Goal: Browse casually: Explore the website without a specific task or goal

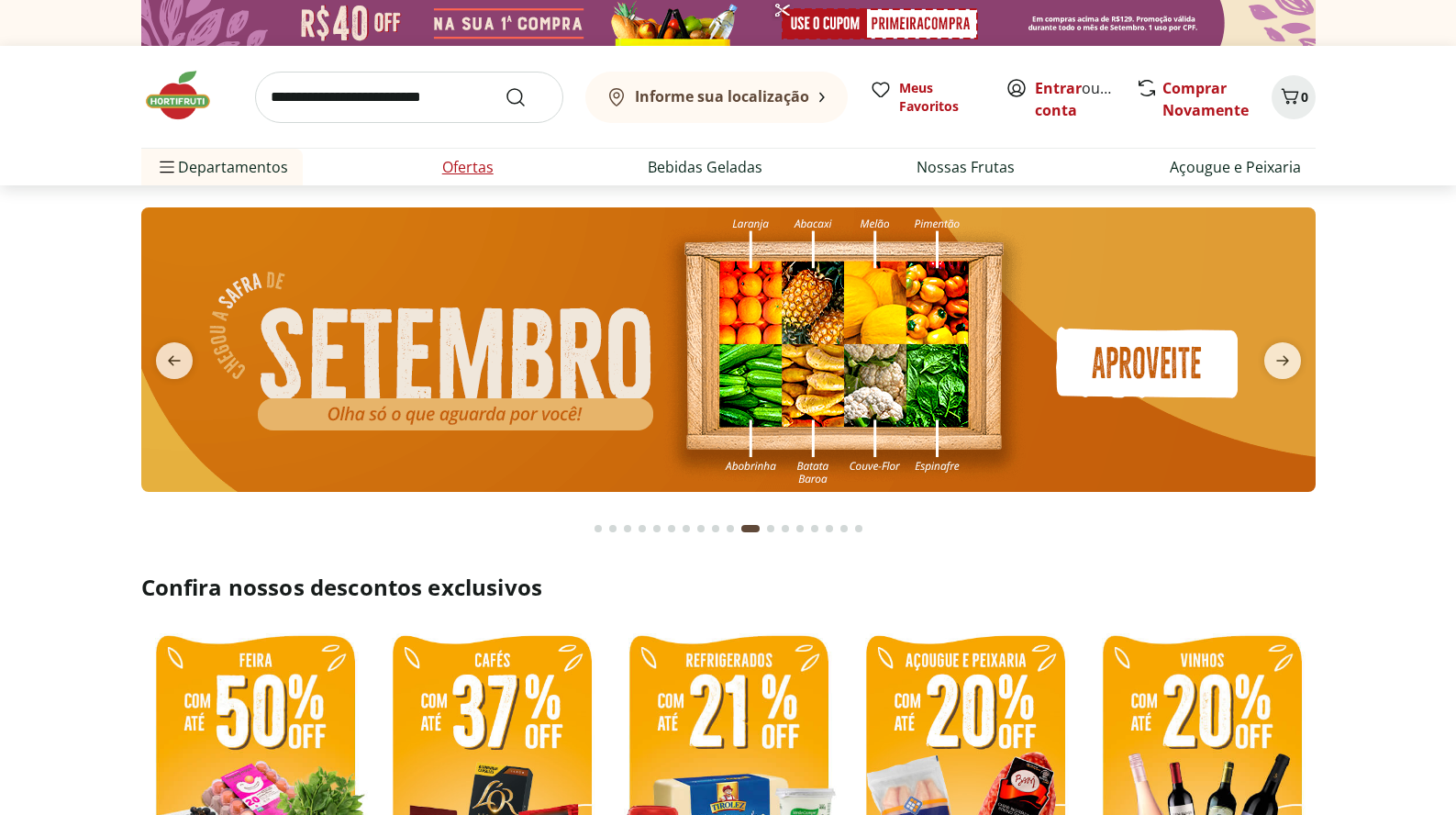
click at [466, 164] on link "Ofertas" at bounding box center [467, 167] width 52 height 22
select select "**********"
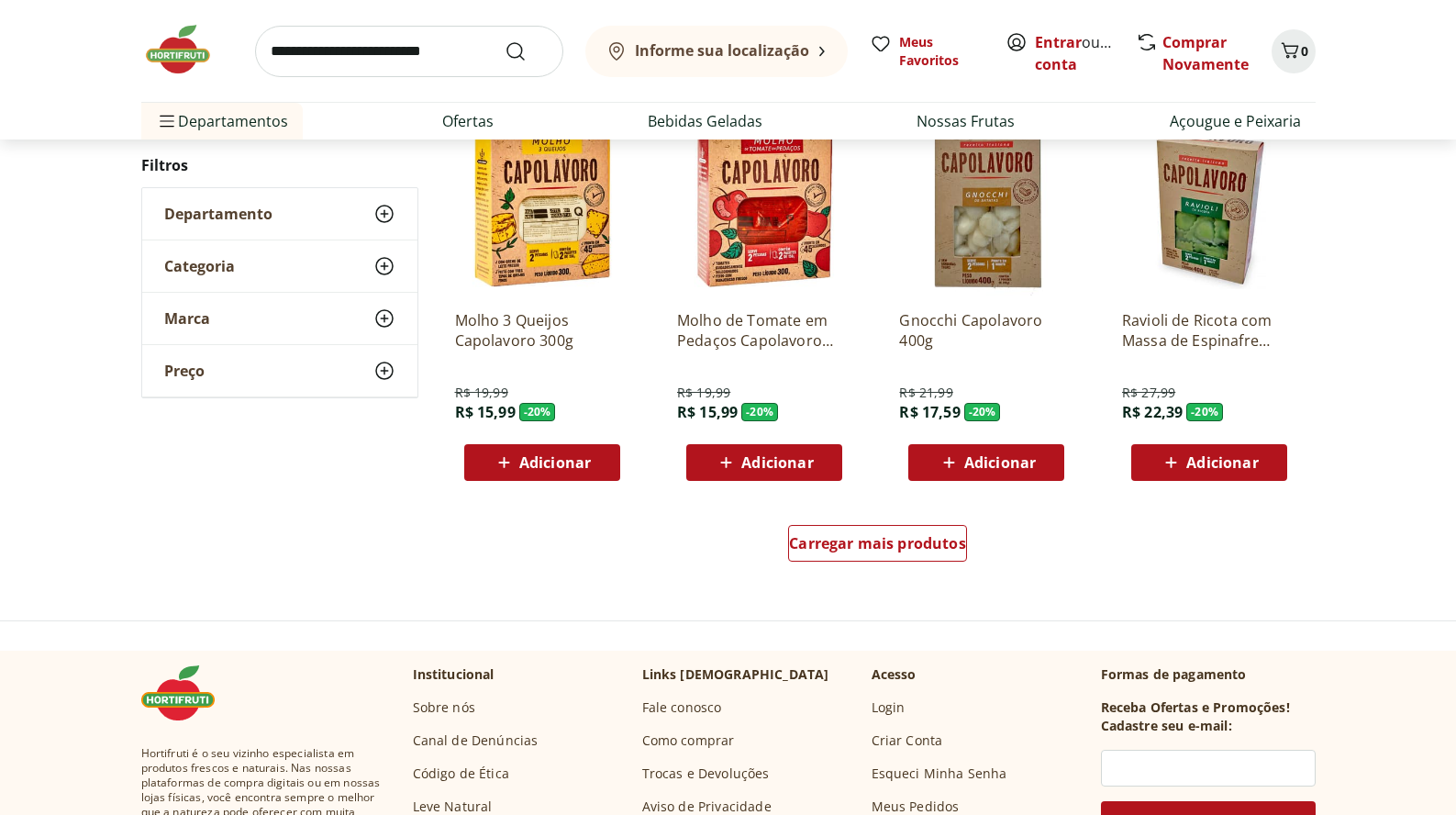
scroll to position [1015, 0]
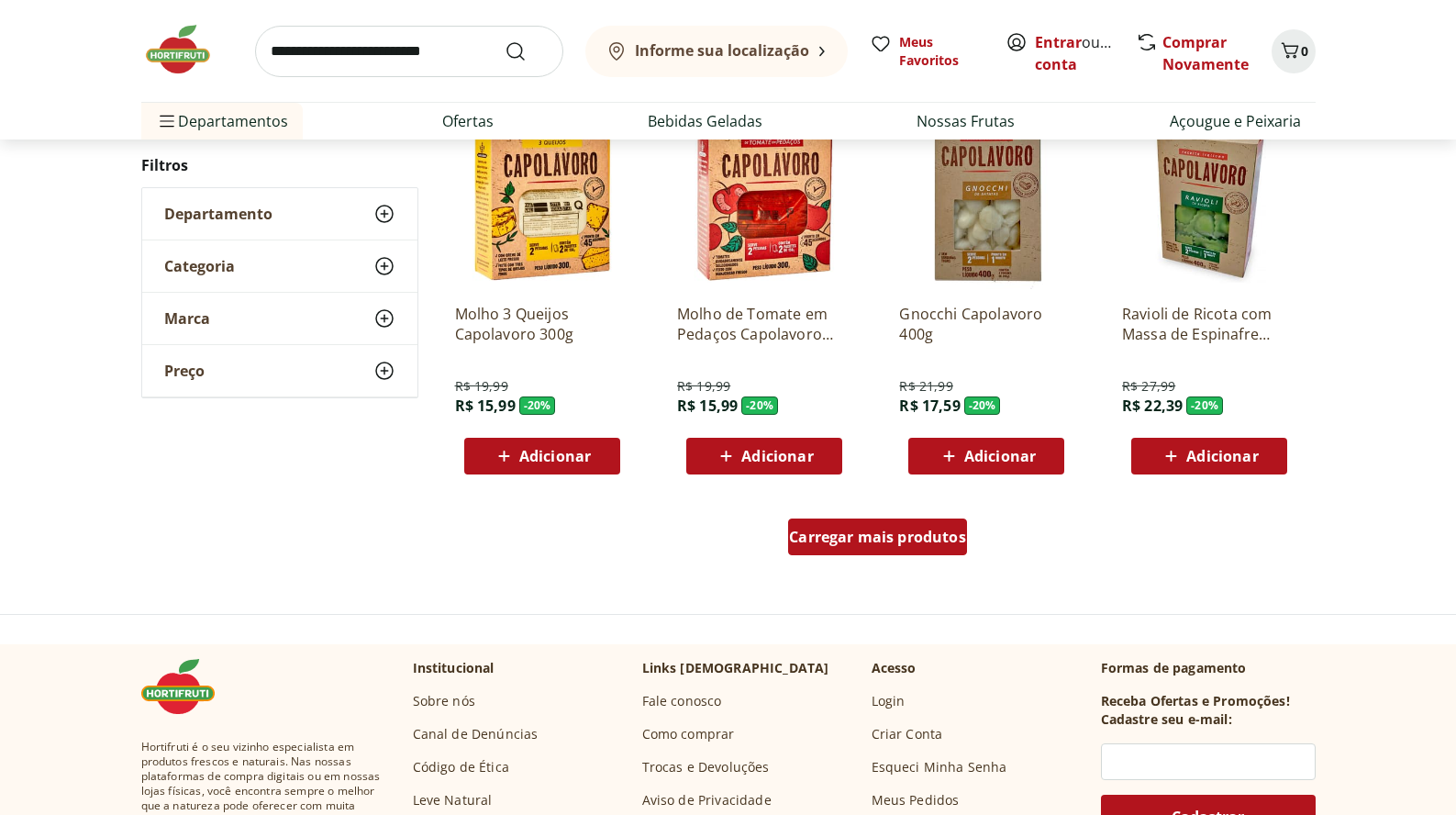
click at [875, 525] on div "Carregar mais produtos" at bounding box center [878, 536] width 179 height 37
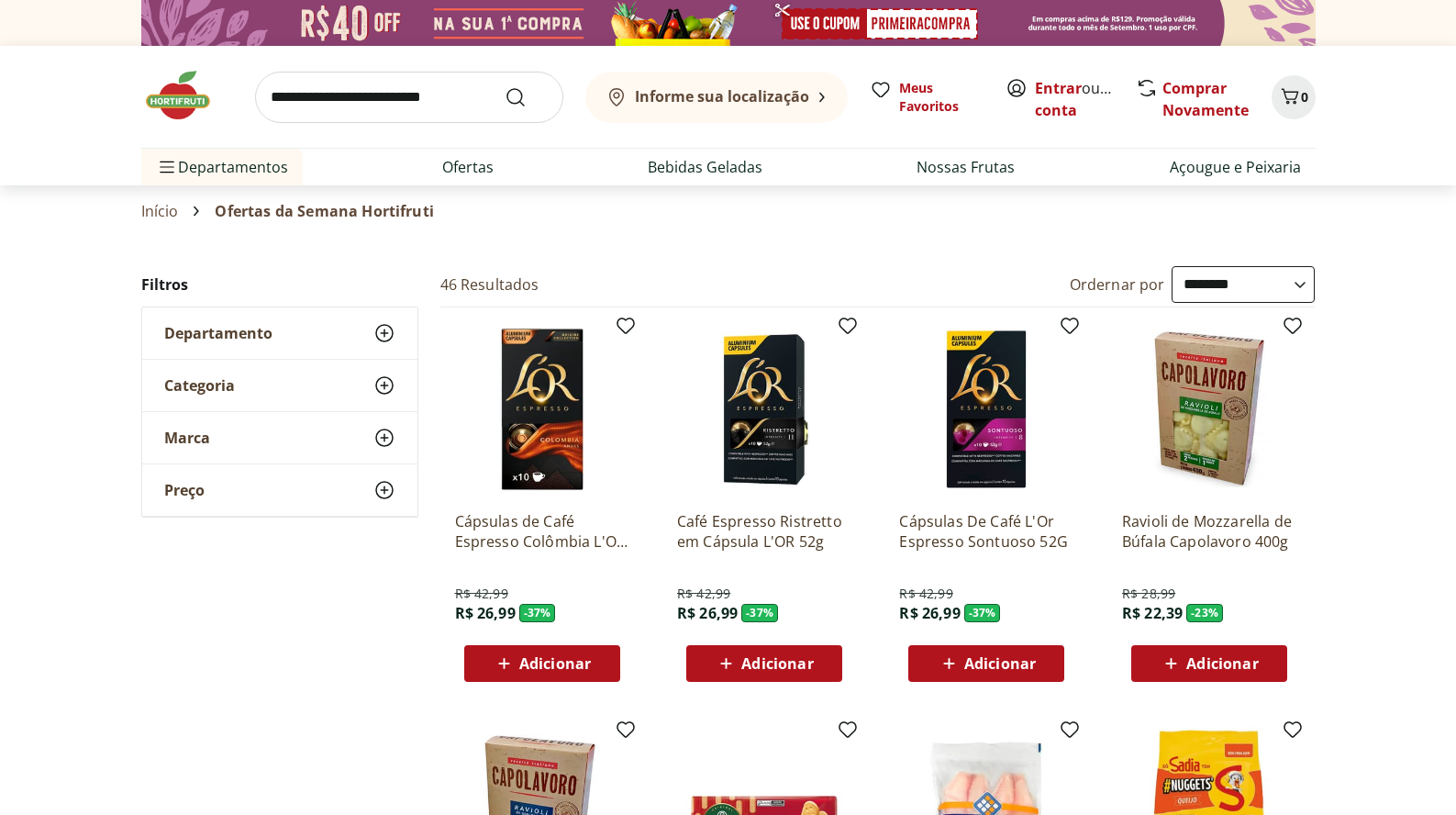
scroll to position [0, 0]
click at [972, 166] on link "Nossas Frutas" at bounding box center [965, 167] width 98 height 22
select select "**********"
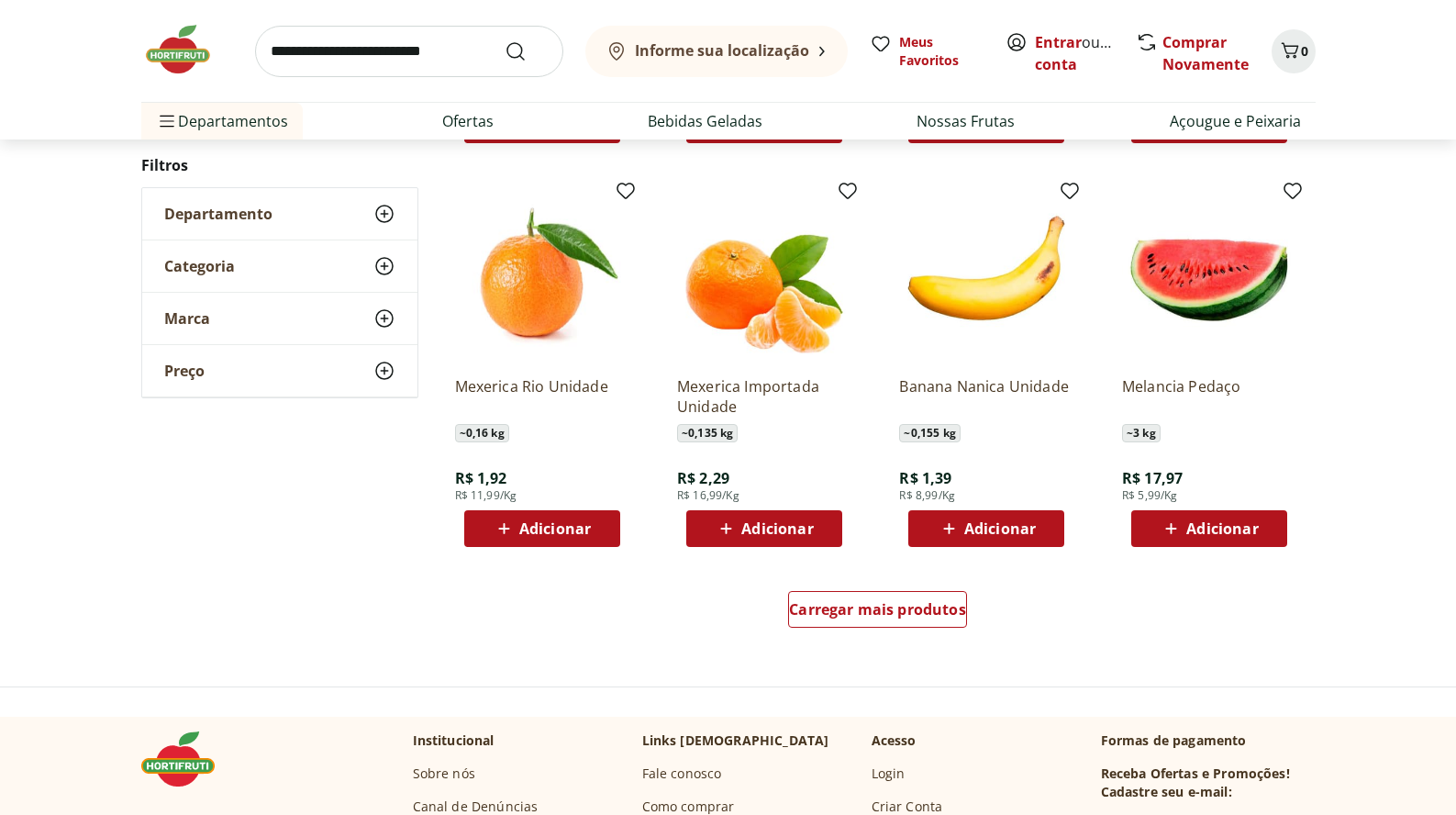
scroll to position [960, 0]
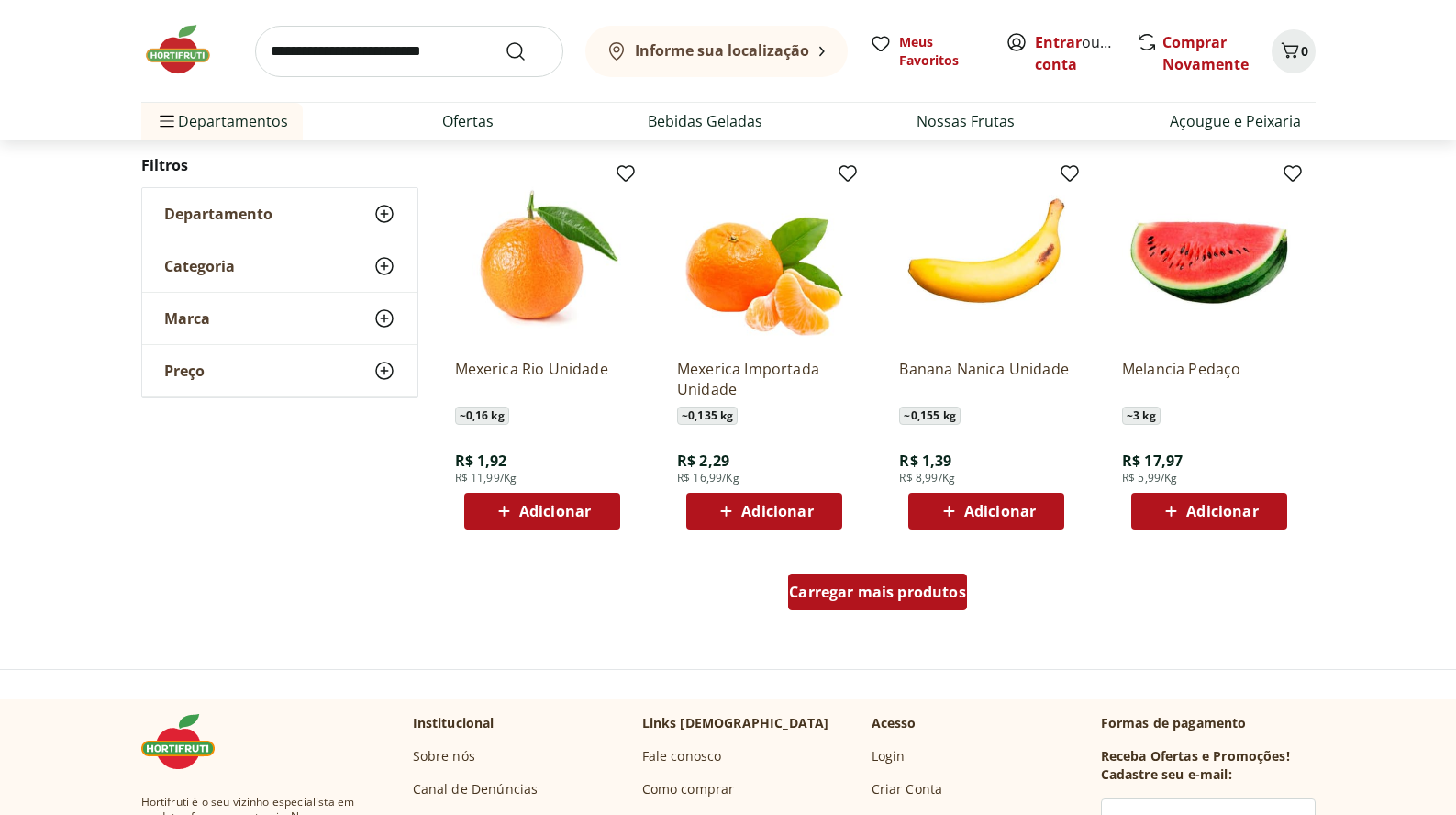
click at [875, 585] on span "Carregar mais produtos" at bounding box center [878, 592] width 177 height 15
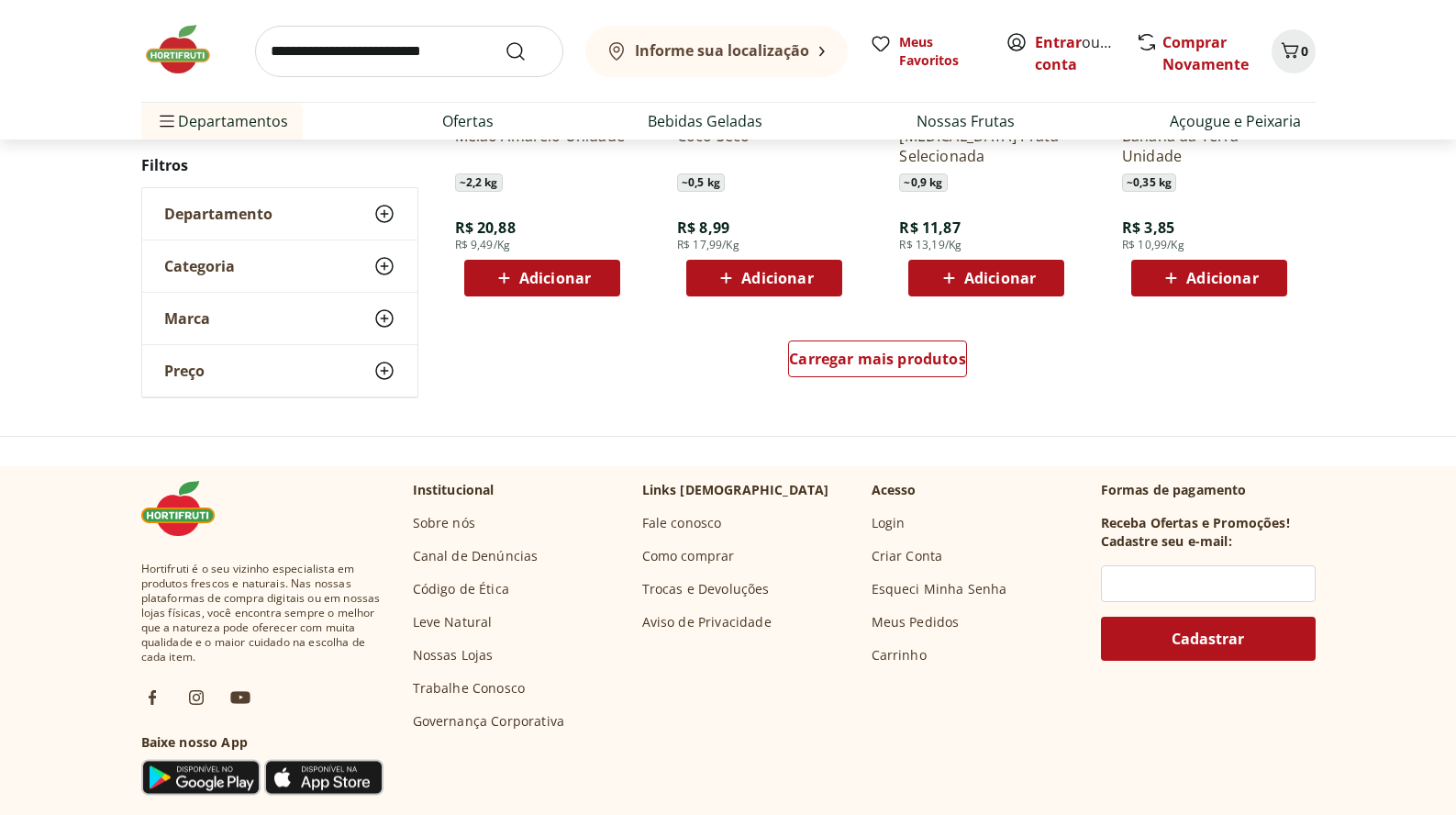
scroll to position [2408, 0]
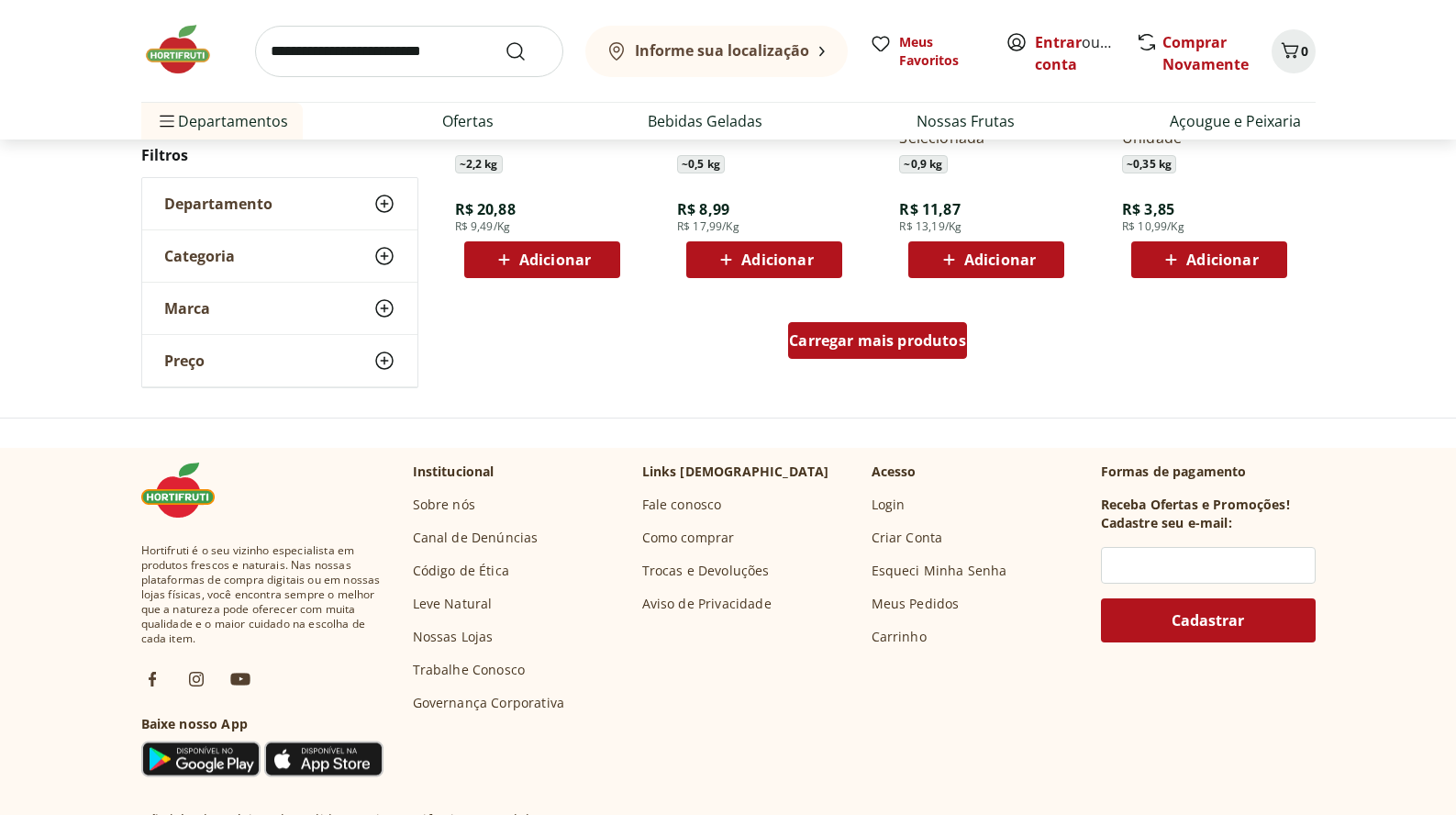
click at [891, 342] on span "Carregar mais produtos" at bounding box center [878, 341] width 177 height 15
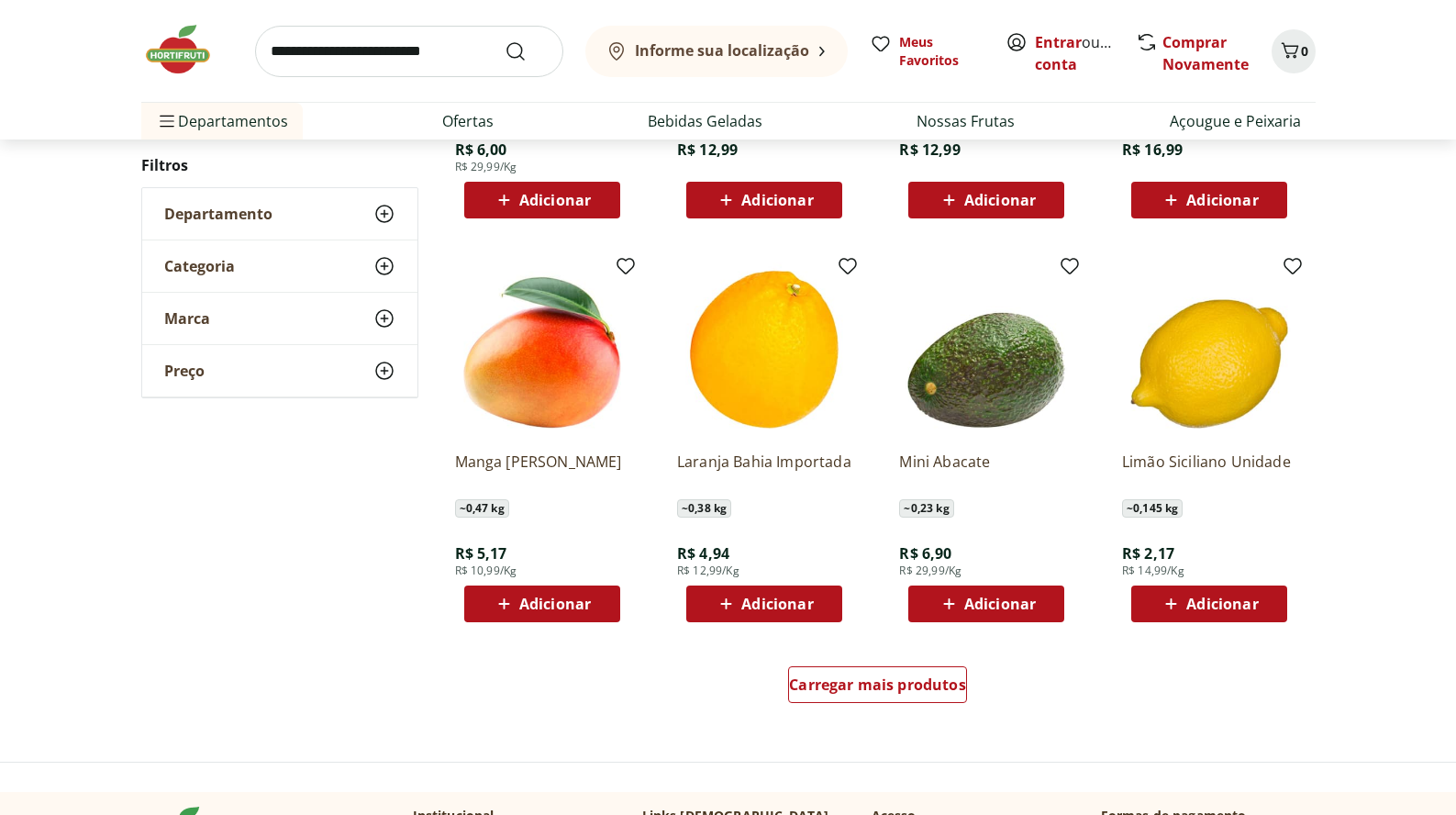
scroll to position [3268, 0]
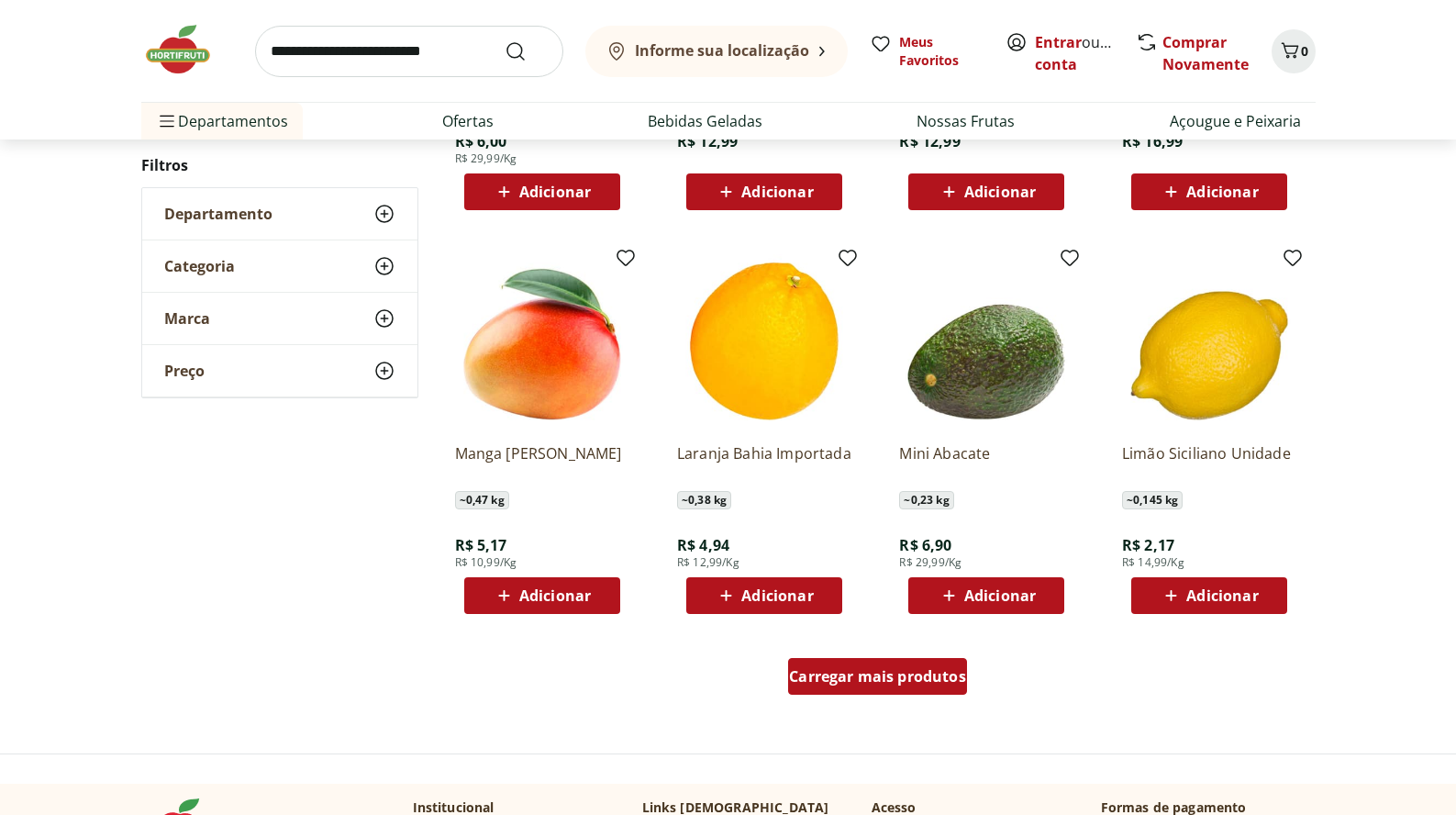
click at [880, 669] on span "Carregar mais produtos" at bounding box center [878, 677] width 177 height 15
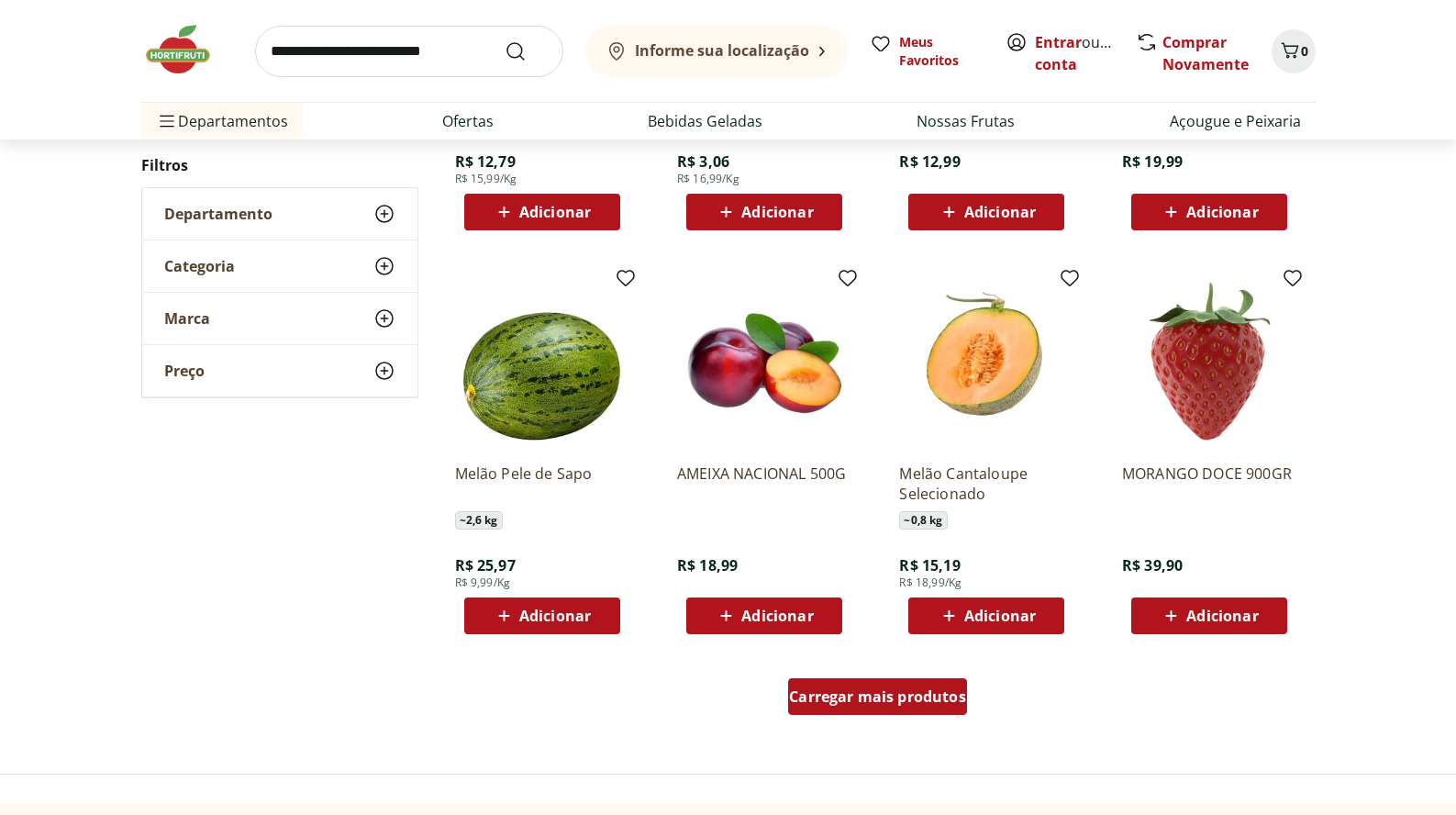
scroll to position [4447, 0]
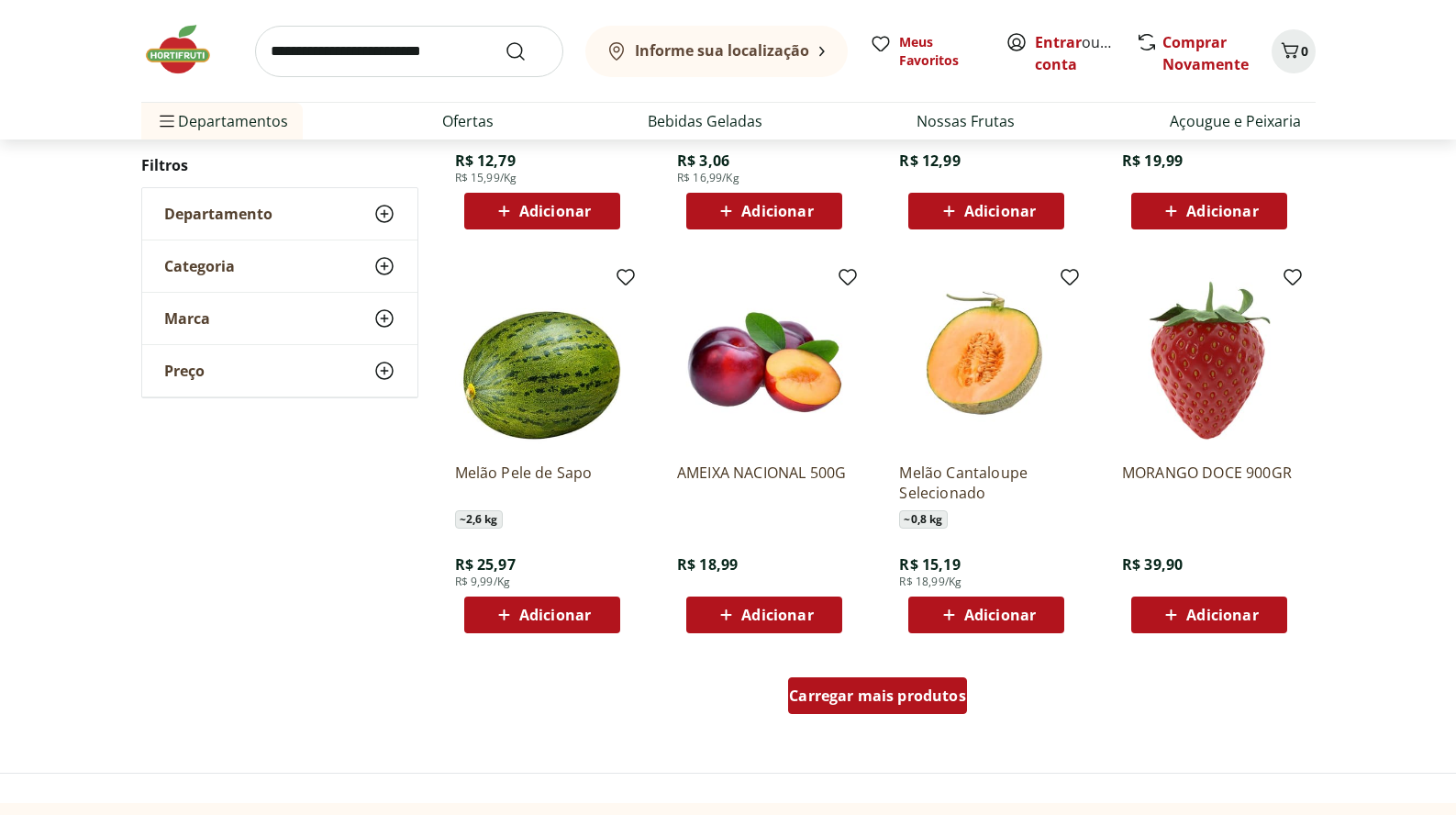
click at [870, 697] on span "Carregar mais produtos" at bounding box center [878, 695] width 177 height 15
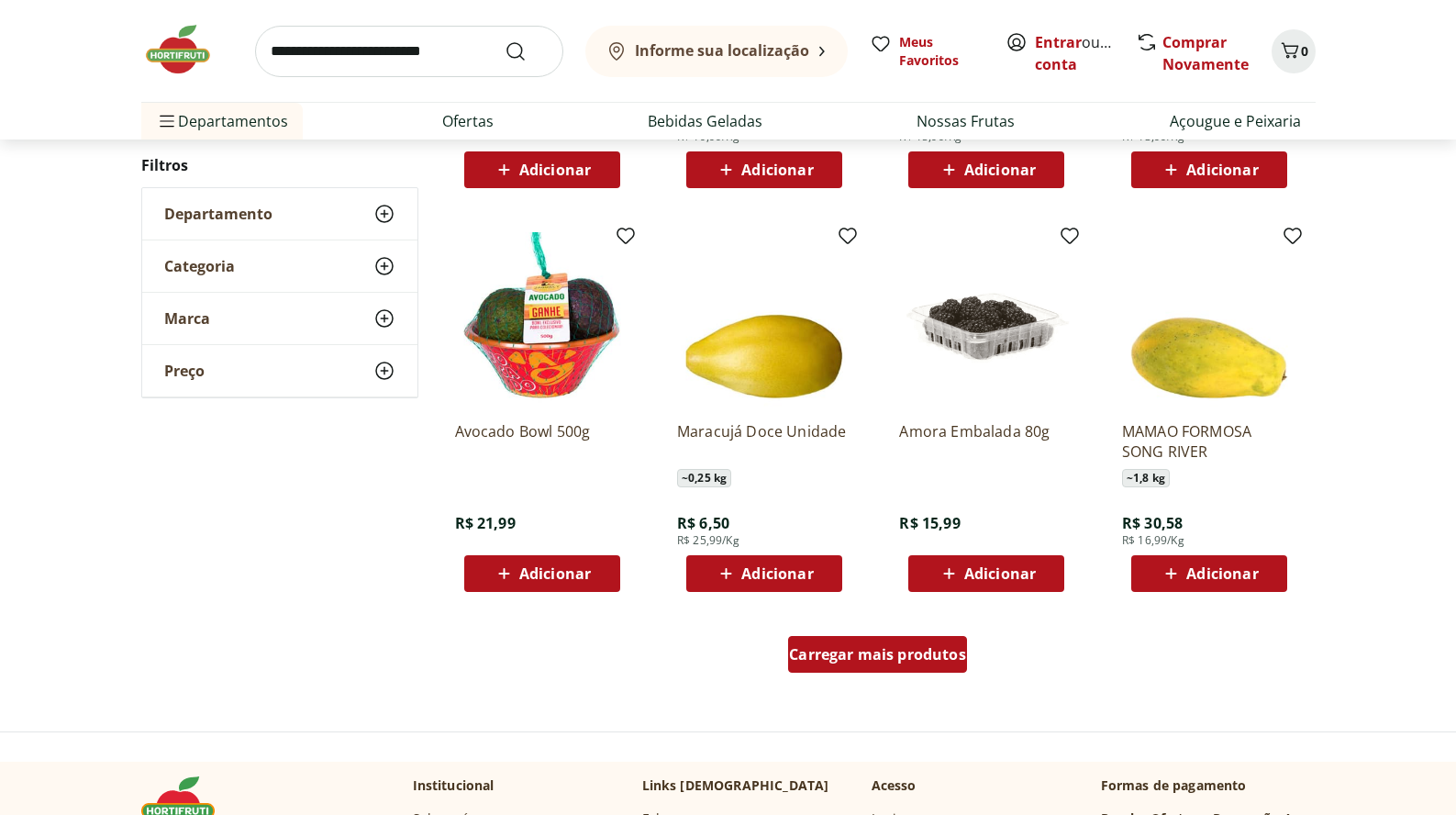
scroll to position [5687, 0]
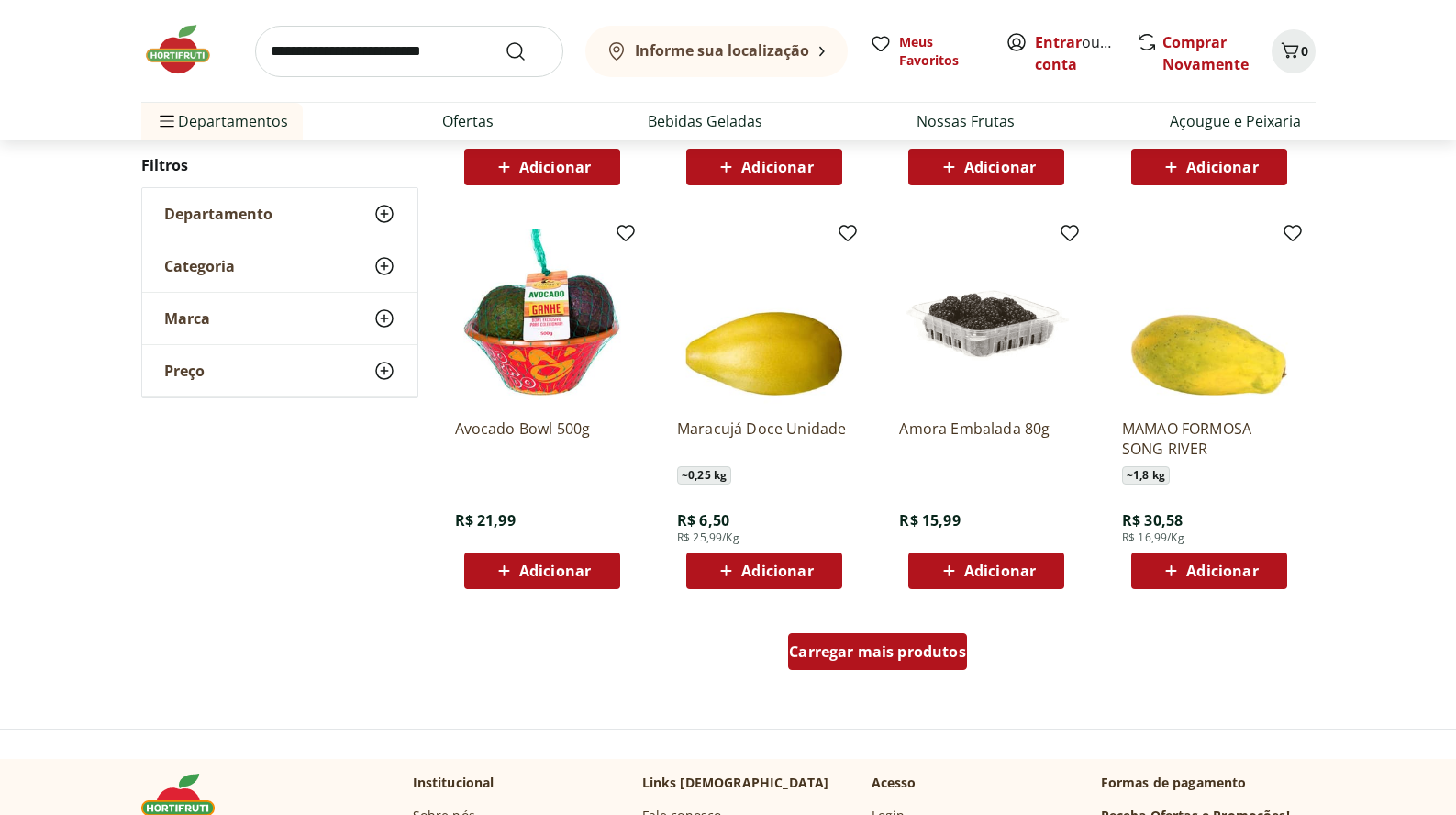
click at [870, 648] on span "Carregar mais produtos" at bounding box center [878, 652] width 177 height 15
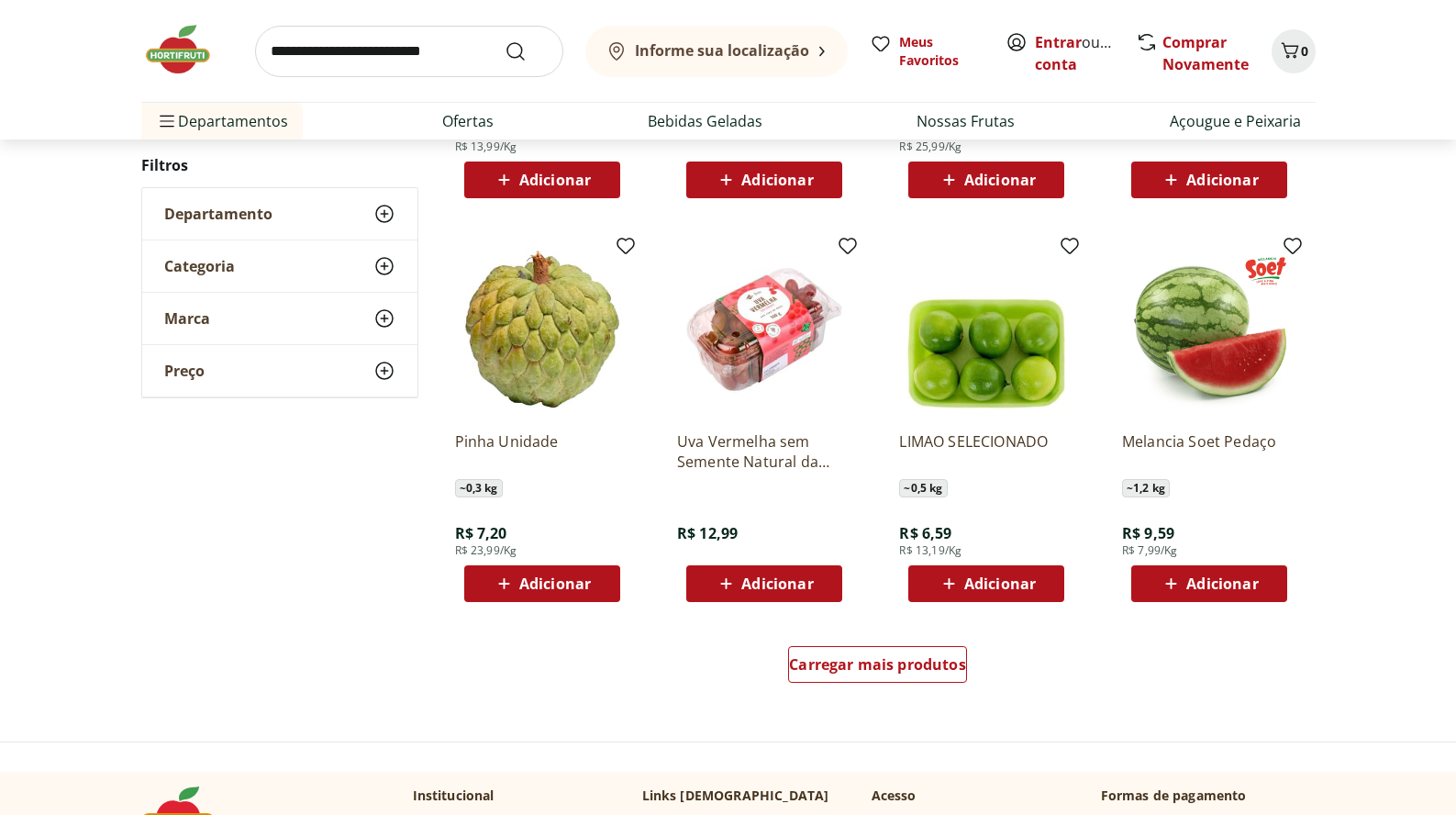
scroll to position [6882, 0]
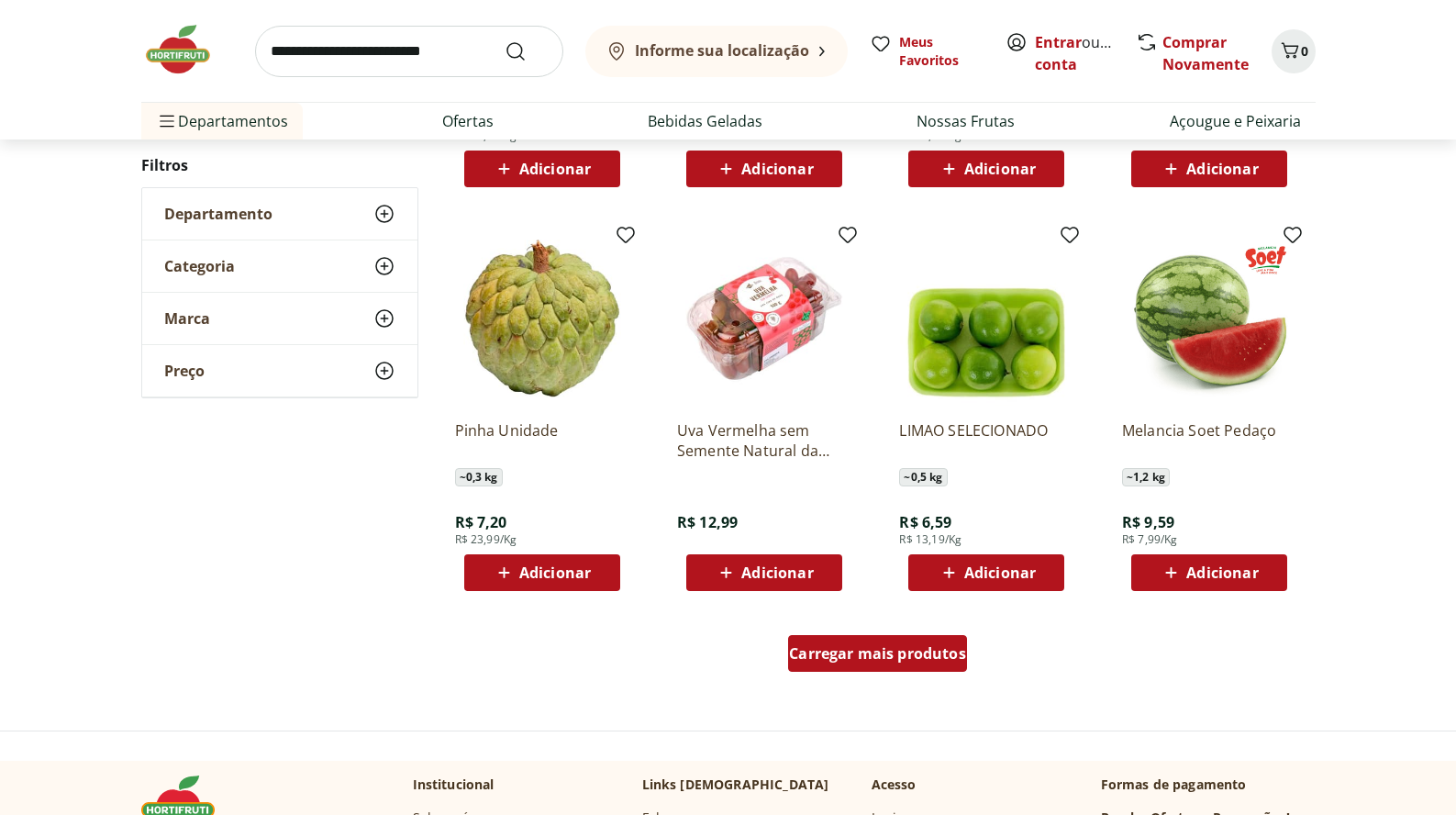
click at [881, 650] on span "Carregar mais produtos" at bounding box center [878, 653] width 177 height 15
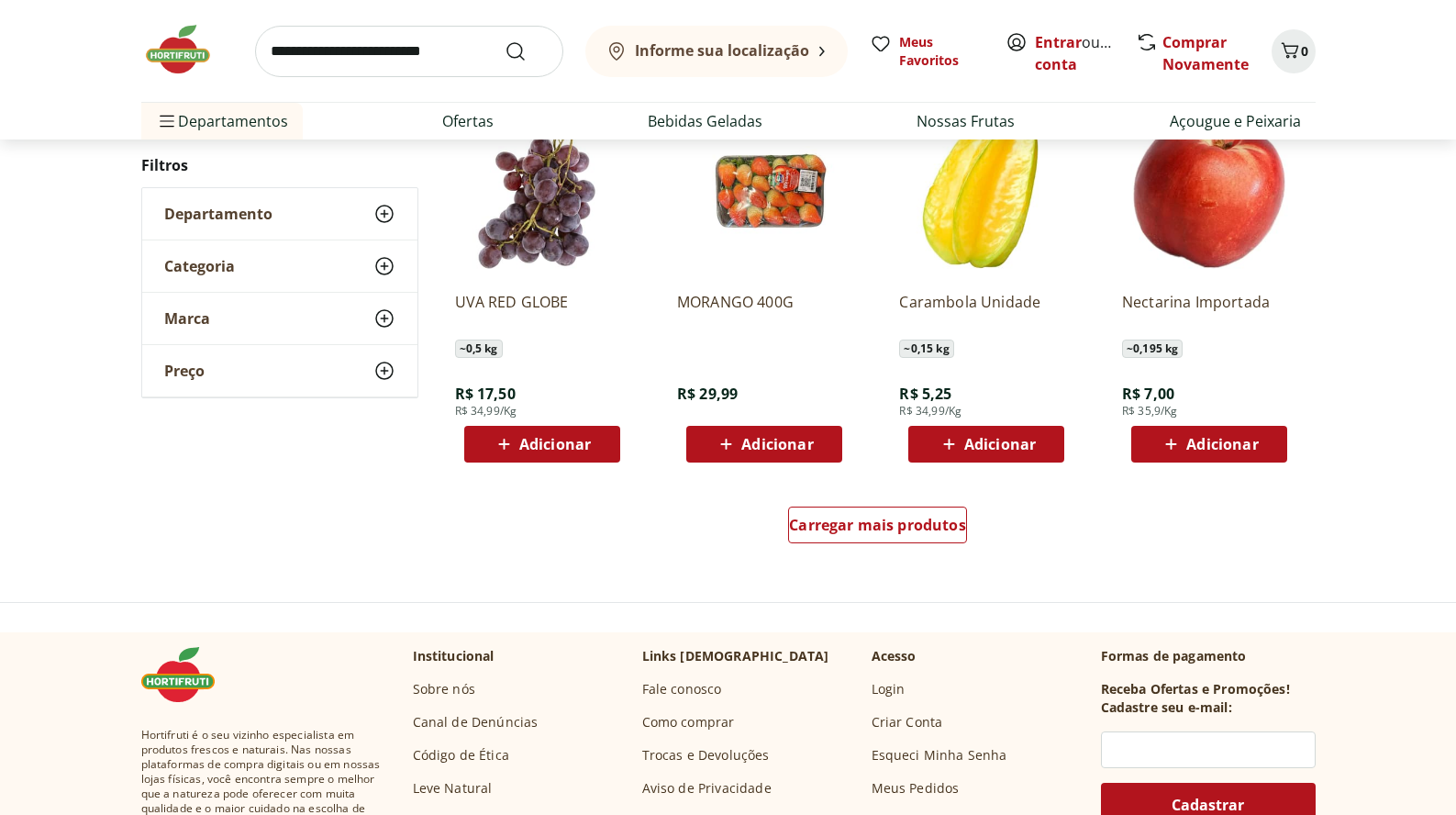
scroll to position [8222, 0]
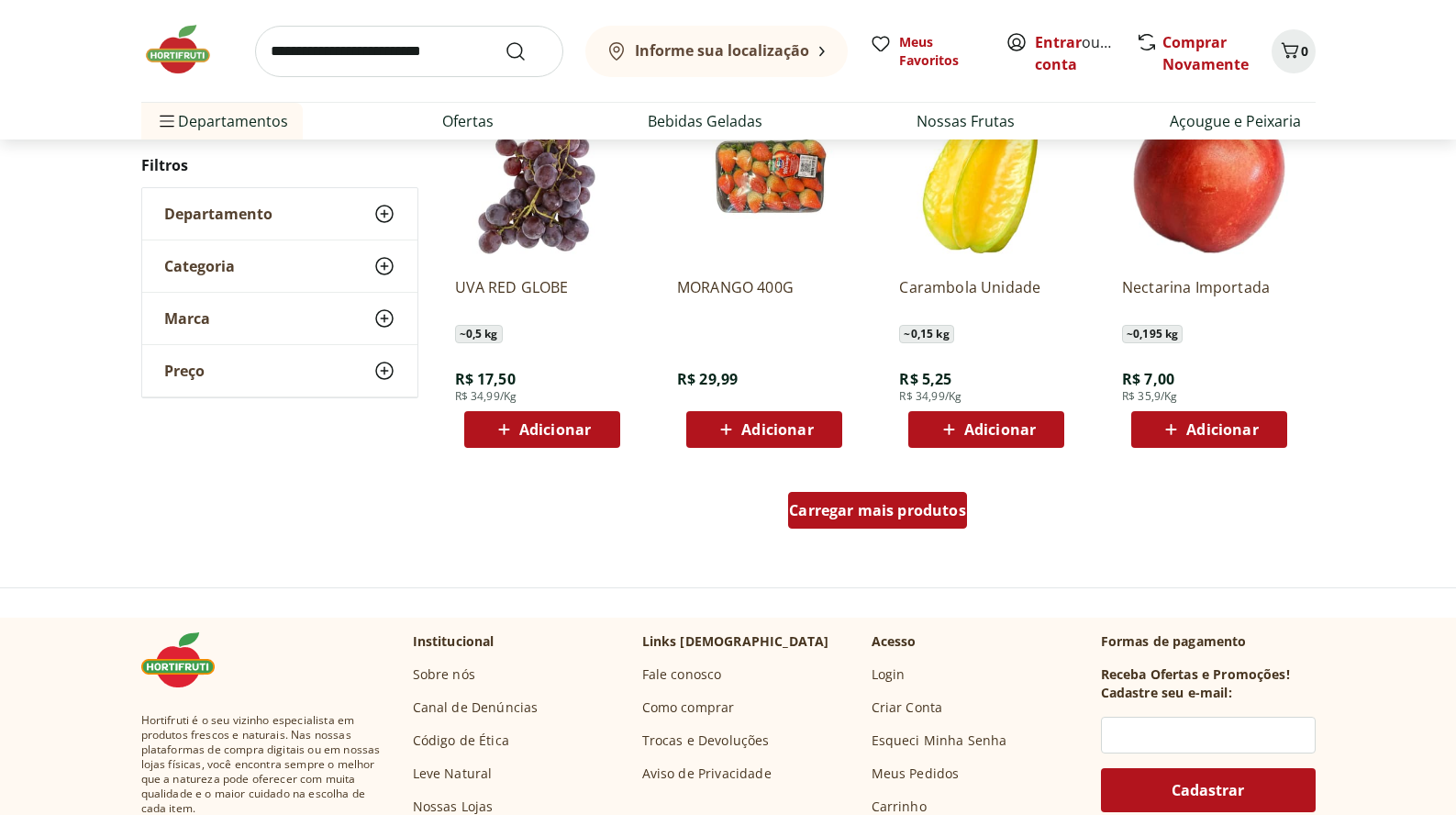
click at [833, 503] on span "Carregar mais produtos" at bounding box center [878, 510] width 177 height 15
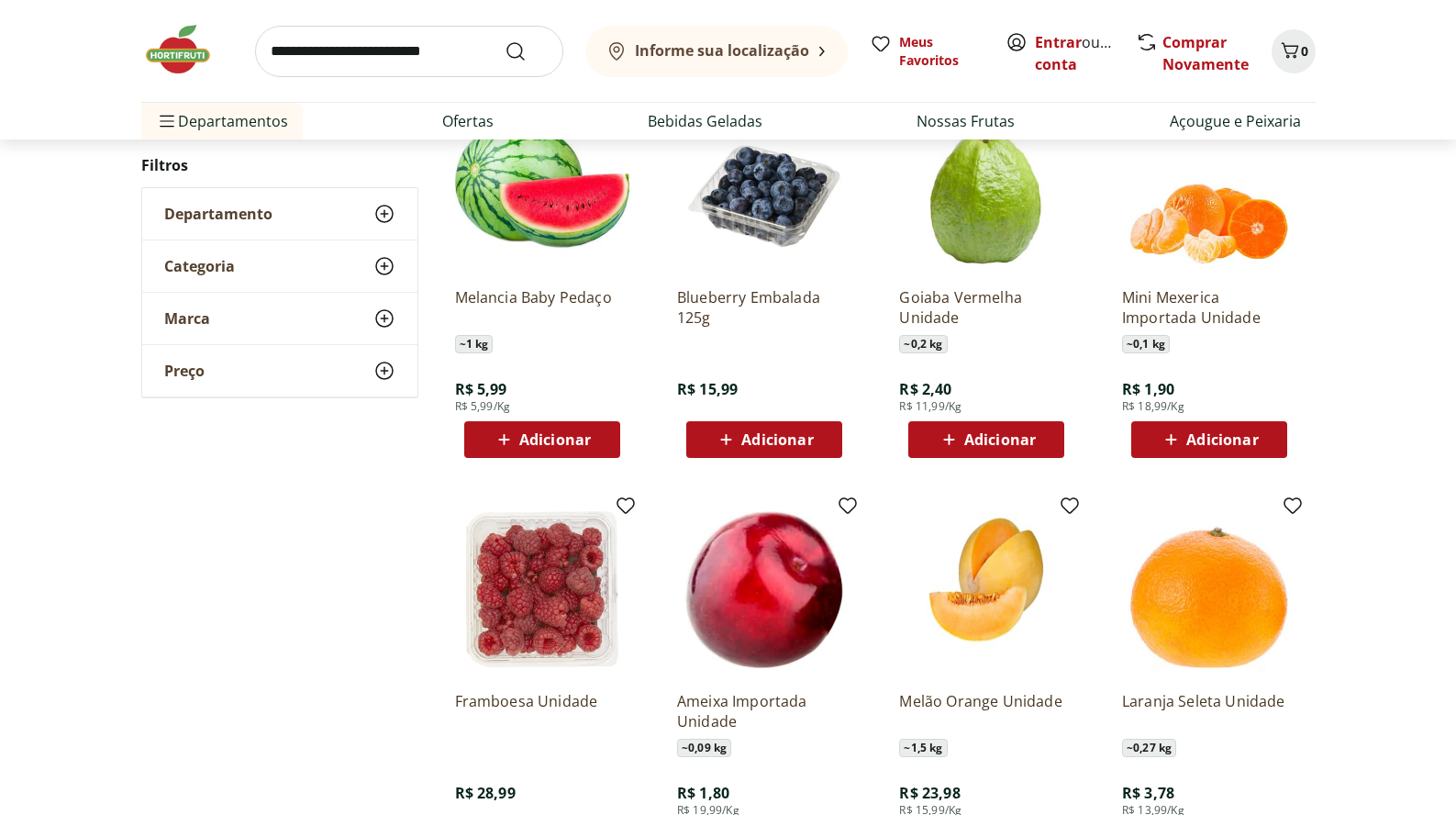
scroll to position [5003, 0]
